Goal: Transaction & Acquisition: Purchase product/service

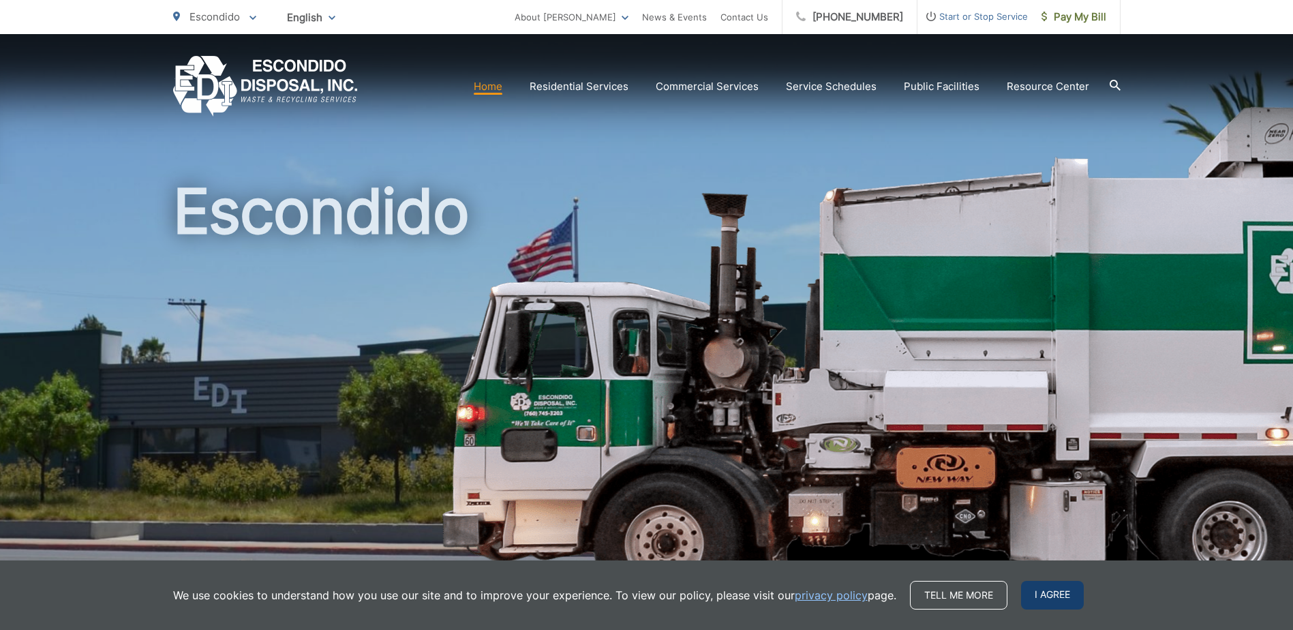
click at [1043, 596] on span "I agree" at bounding box center [1052, 595] width 63 height 29
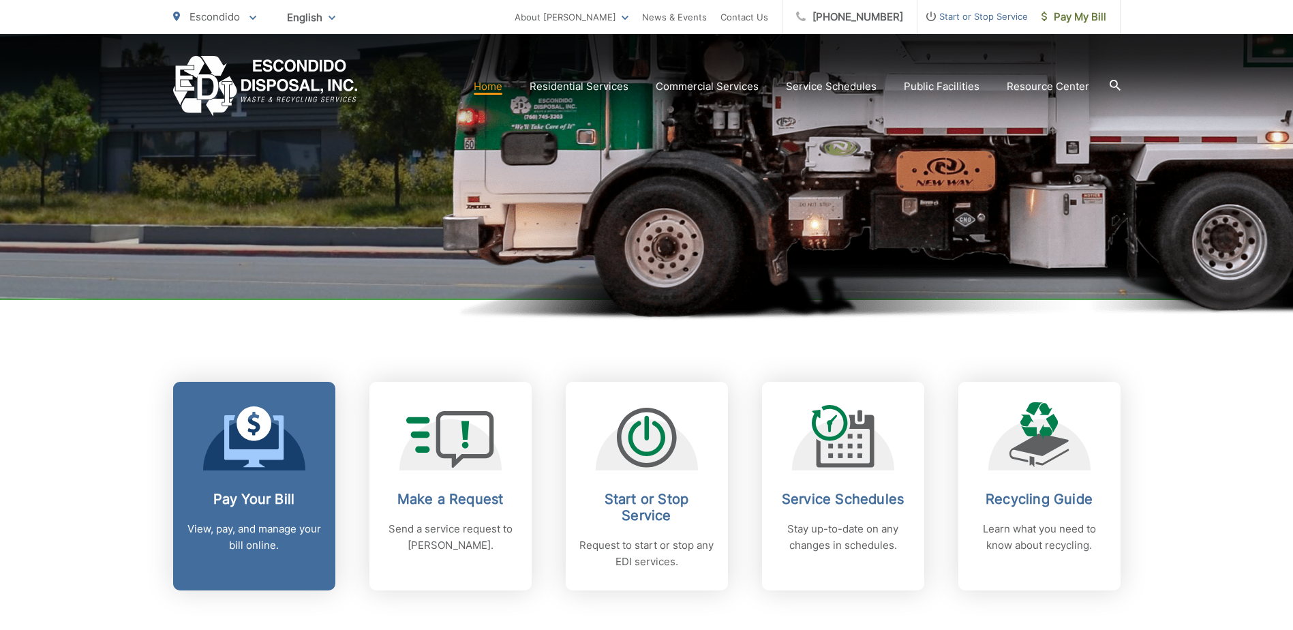
scroll to position [341, 0]
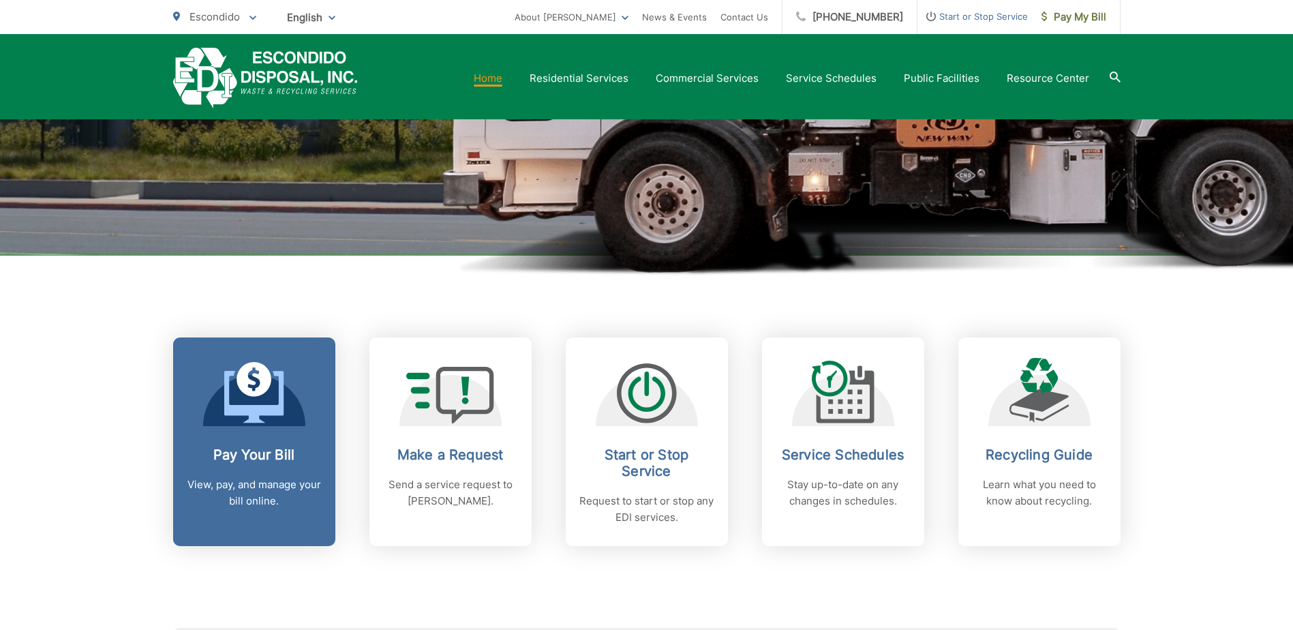
click at [260, 449] on h2 "Pay Your Bill" at bounding box center [254, 455] width 135 height 16
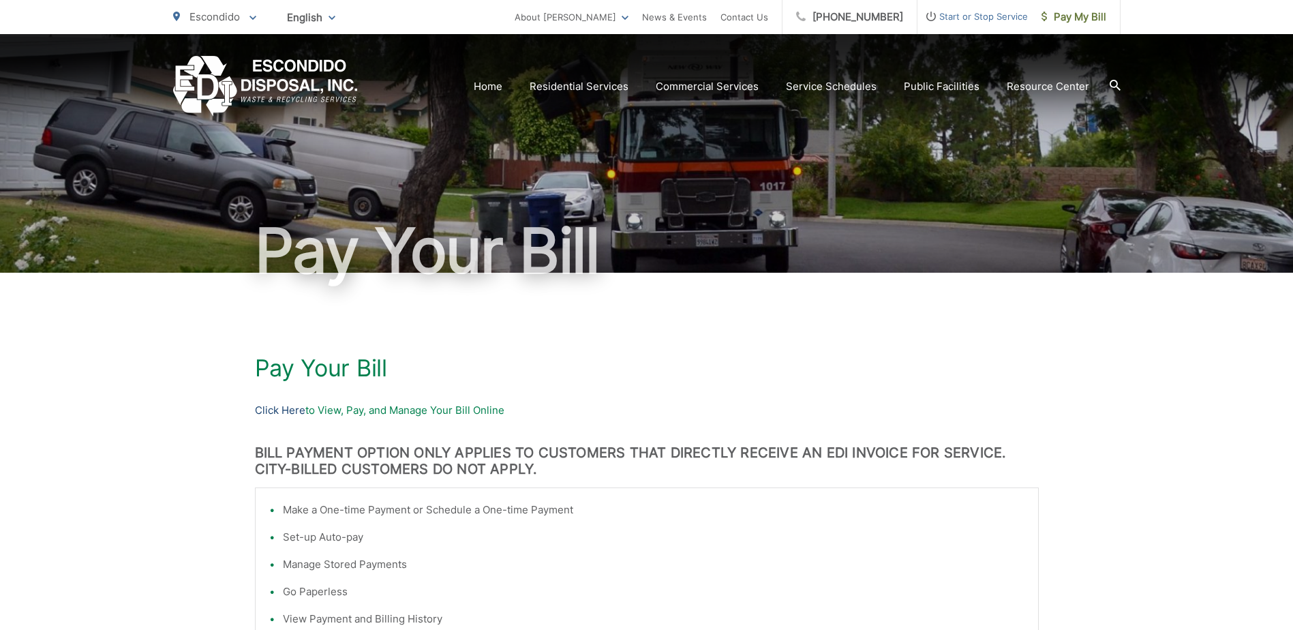
click at [294, 406] on link "Click Here" at bounding box center [280, 410] width 50 height 16
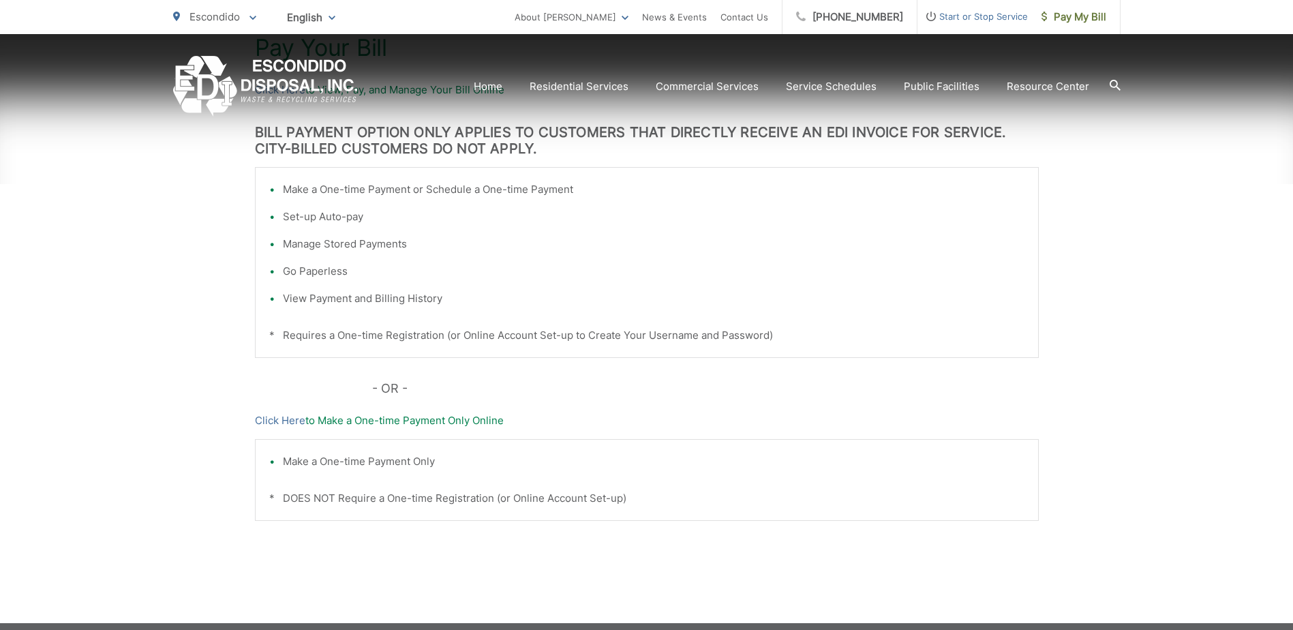
scroll to position [341, 0]
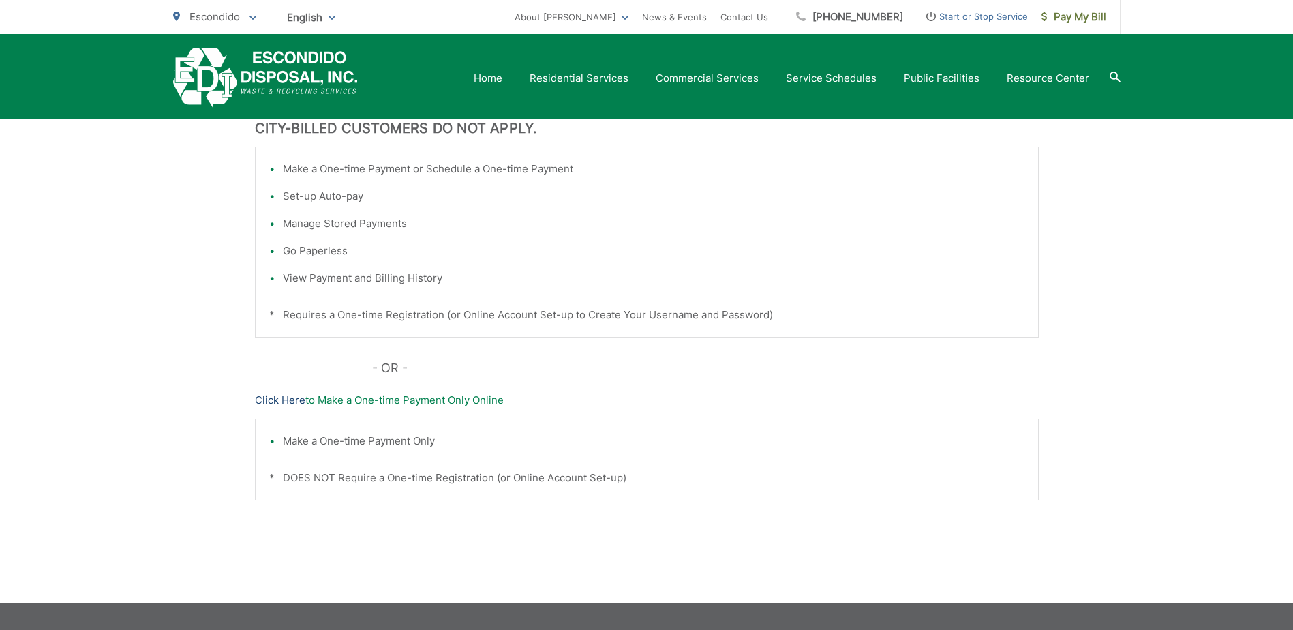
click at [268, 400] on link "Click Here" at bounding box center [280, 400] width 50 height 16
